Goal: Task Accomplishment & Management: Use online tool/utility

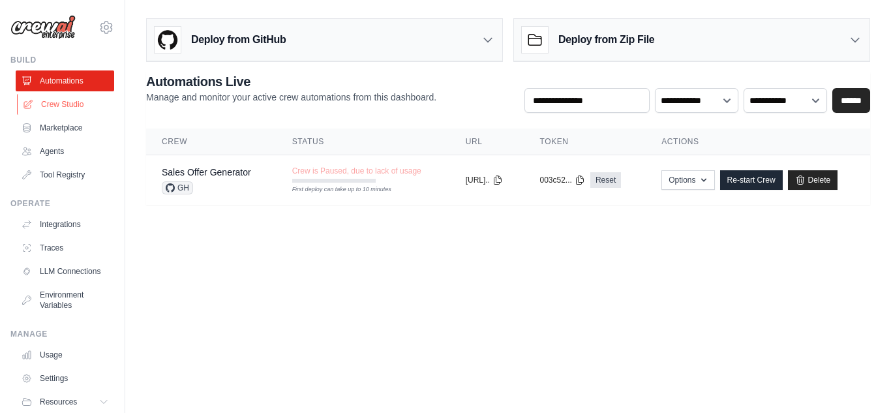
click at [61, 105] on link "Crew Studio" at bounding box center [66, 104] width 99 height 21
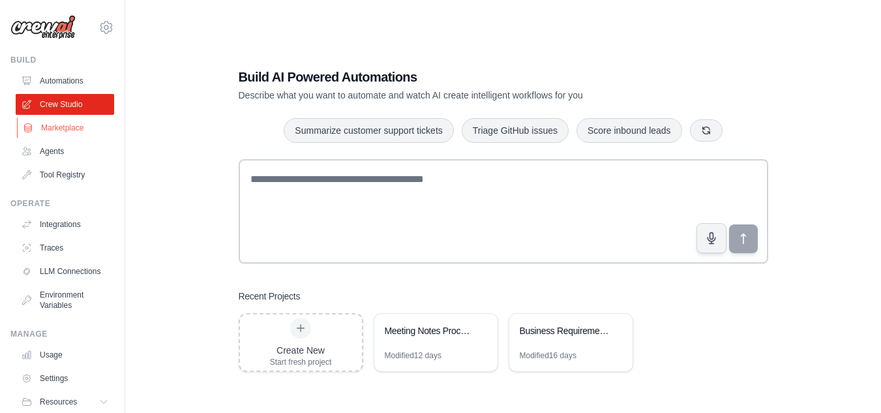
click at [70, 129] on link "Marketplace" at bounding box center [66, 127] width 99 height 21
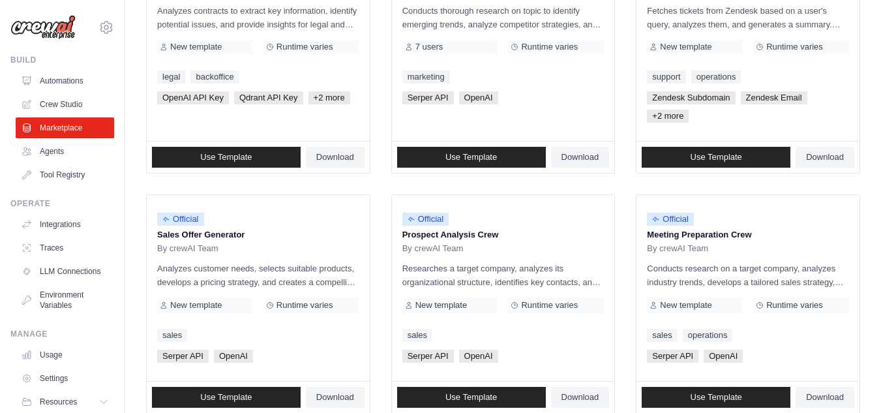
scroll to position [263, 0]
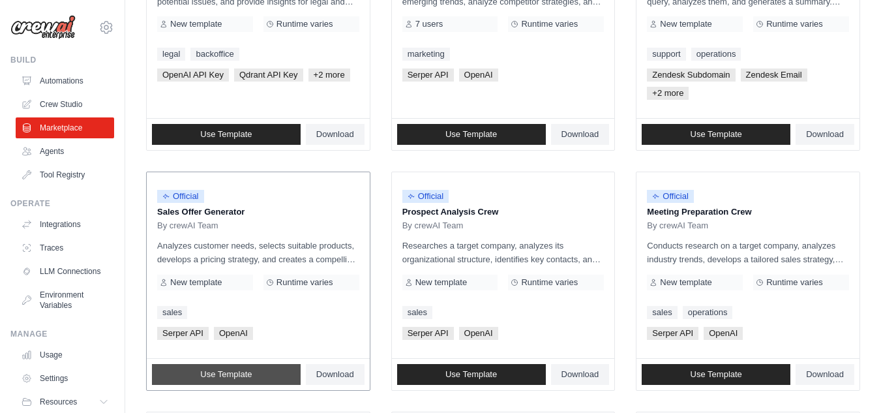
click at [260, 378] on link "Use Template" at bounding box center [226, 374] width 149 height 21
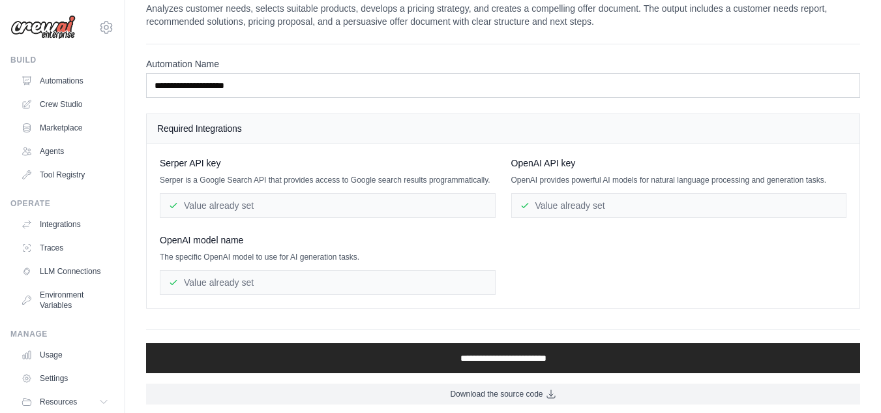
scroll to position [31, 0]
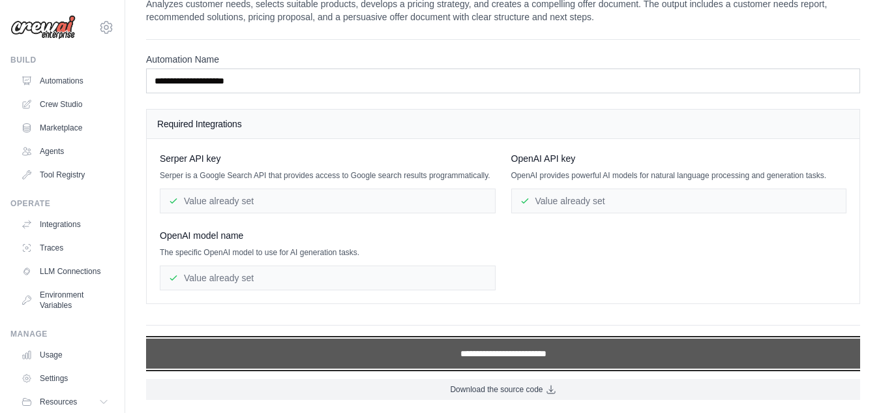
click at [588, 358] on input "**********" at bounding box center [503, 354] width 714 height 30
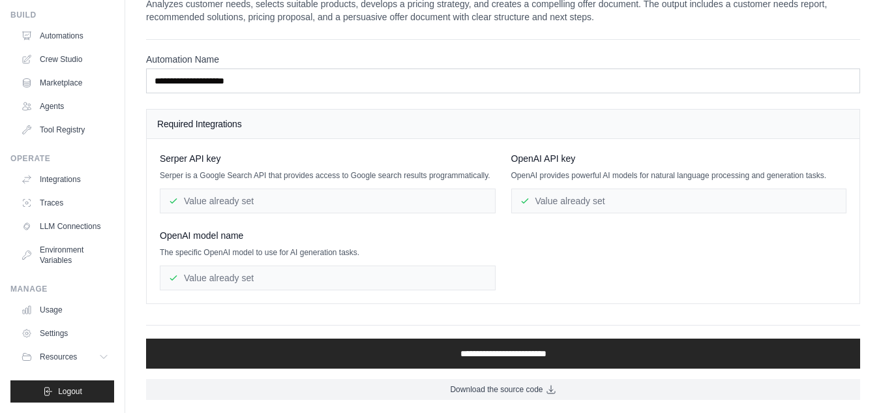
scroll to position [0, 0]
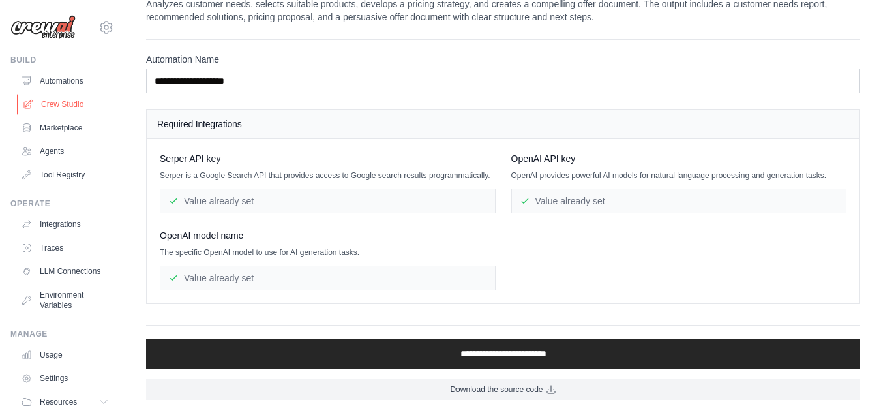
click at [50, 106] on link "Crew Studio" at bounding box center [66, 104] width 99 height 21
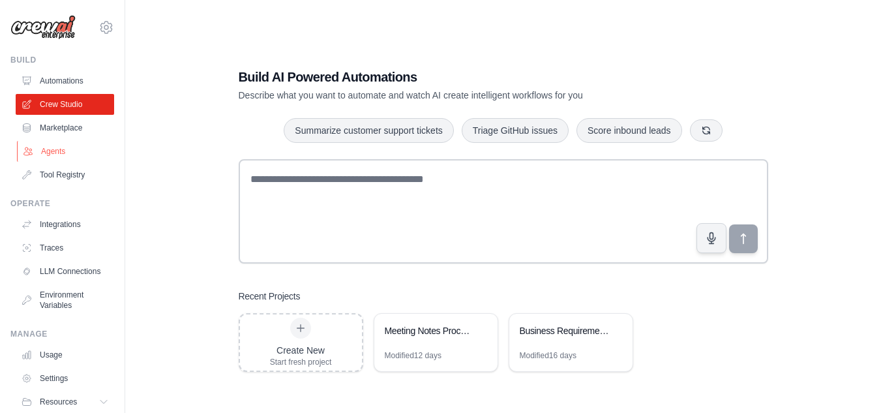
click at [69, 144] on link "Agents" at bounding box center [66, 151] width 99 height 21
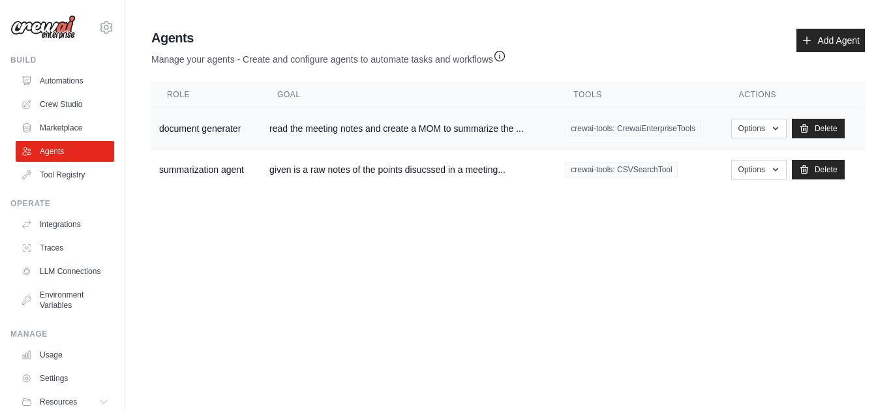
click at [202, 121] on td "document generater" at bounding box center [206, 128] width 110 height 41
click at [178, 127] on td "document generater" at bounding box center [206, 128] width 110 height 41
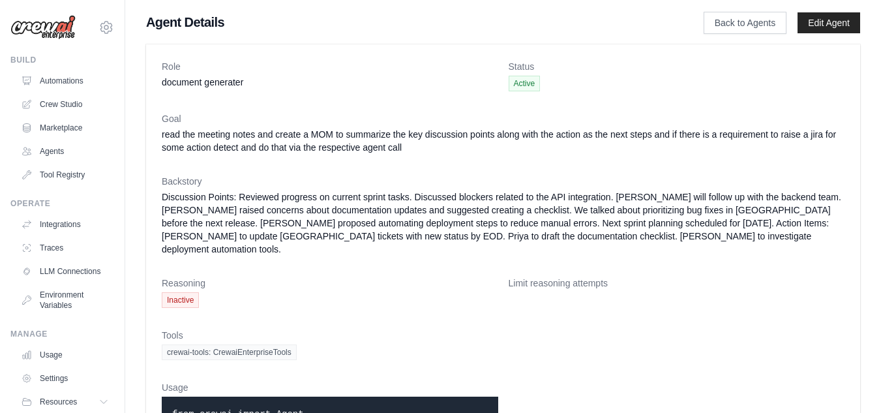
click at [60, 121] on link "Marketplace" at bounding box center [65, 127] width 99 height 21
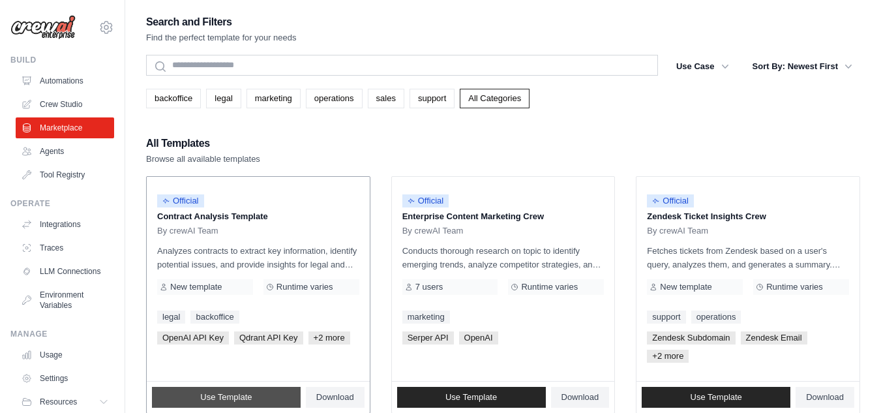
click at [224, 391] on link "Use Template" at bounding box center [226, 397] width 149 height 21
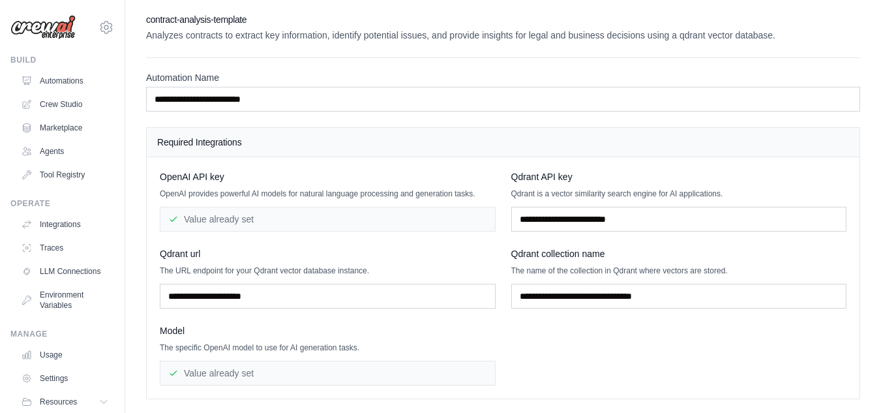
scroll to position [95, 0]
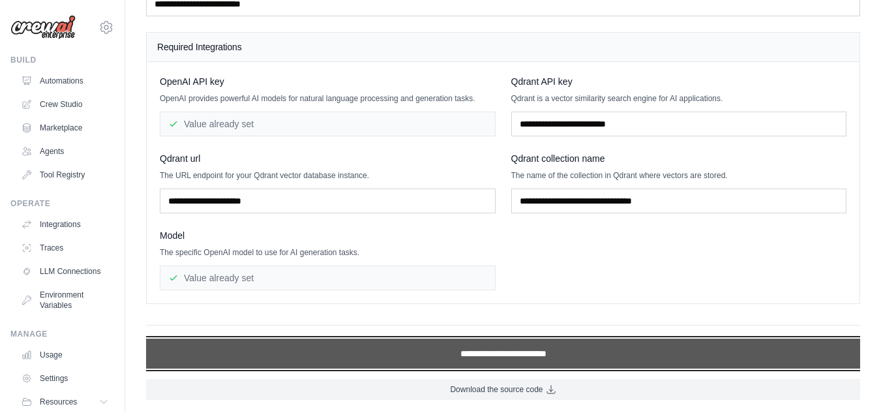
click at [580, 353] on input "**********" at bounding box center [503, 354] width 714 height 30
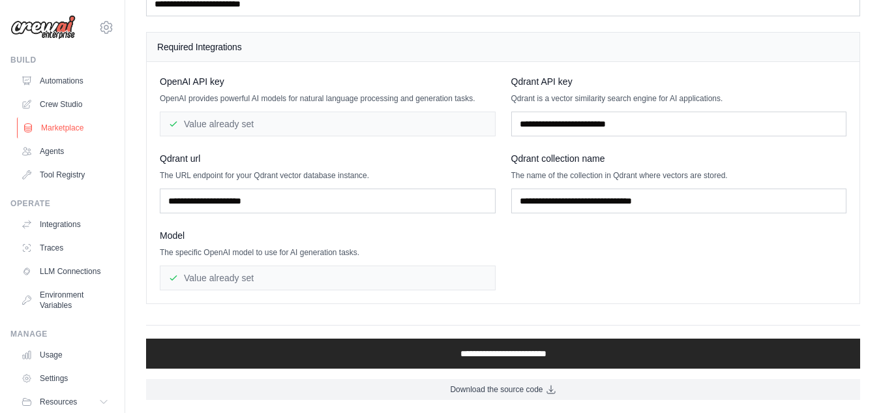
click at [52, 134] on link "Marketplace" at bounding box center [66, 127] width 99 height 21
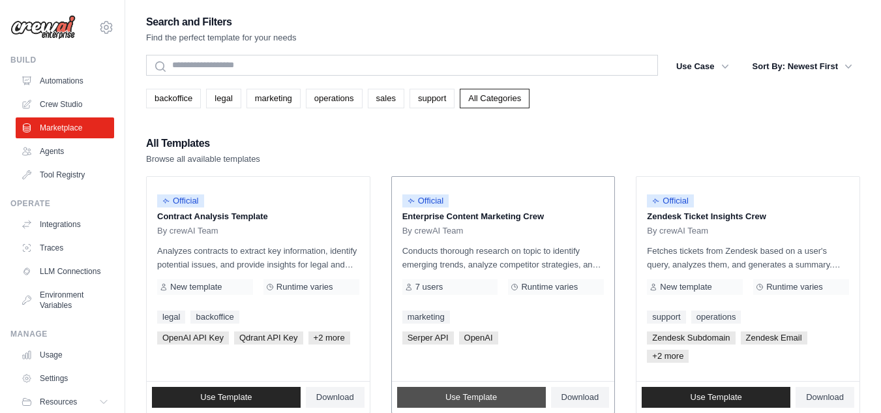
click at [443, 399] on link "Use Template" at bounding box center [471, 397] width 149 height 21
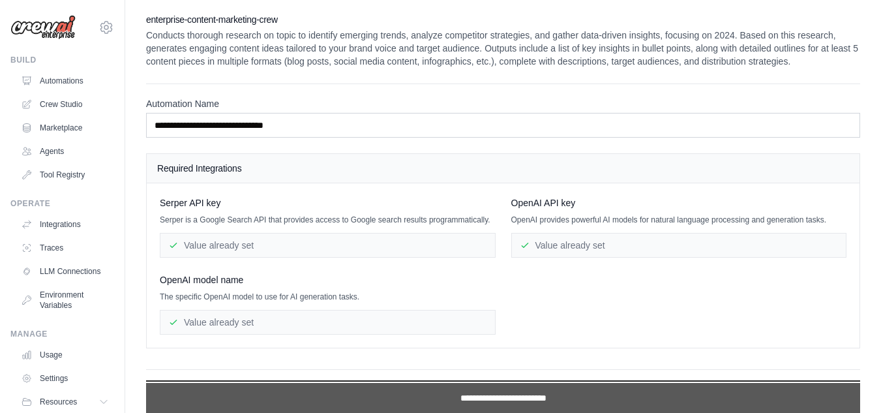
click at [457, 393] on input "**********" at bounding box center [503, 398] width 714 height 30
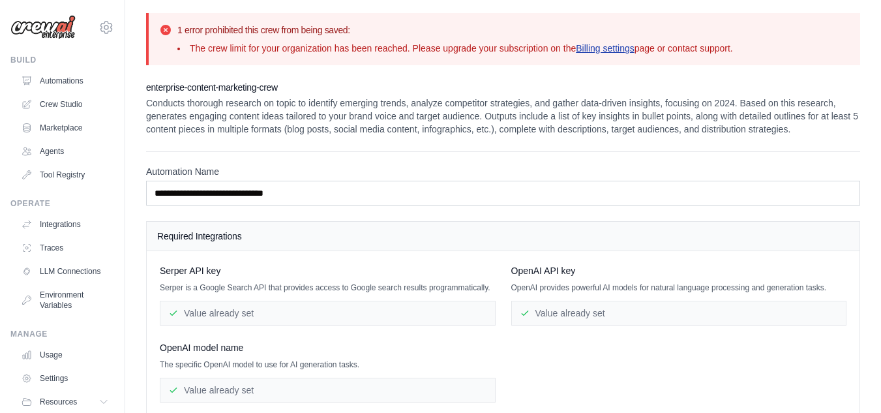
click at [624, 50] on link "Billing settings" at bounding box center [605, 48] width 59 height 10
